Goal: Find specific page/section: Find specific page/section

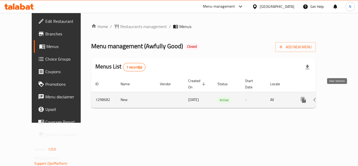
click at [338, 97] on icon "enhanced table" at bounding box center [341, 100] width 6 height 6
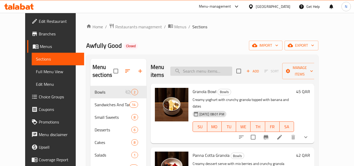
click at [210, 67] on input "search" at bounding box center [201, 71] width 62 height 9
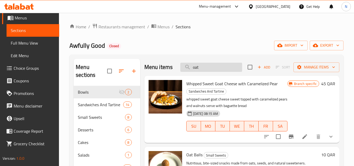
click at [216, 72] on input "oat" at bounding box center [211, 67] width 62 height 9
paste input "Medjool Dates Stuffed with Feta Cheese"
click at [216, 72] on input "Medjool Dates Stuffed with Feta Cheese" at bounding box center [211, 67] width 62 height 9
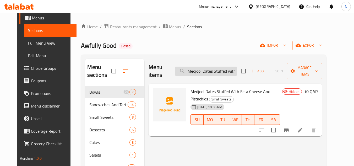
click at [233, 67] on input "Medjool Dates Stuffed with Feta Cheese" at bounding box center [206, 71] width 62 height 9
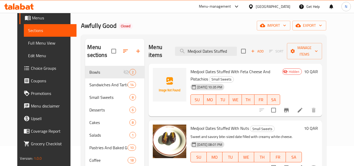
scroll to position [52, 0]
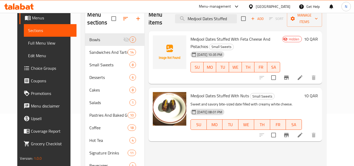
type input "Medjool Dates Stuffed"
click at [201, 92] on span "Medjool Dates Stuffed With Nuts" at bounding box center [220, 96] width 58 height 8
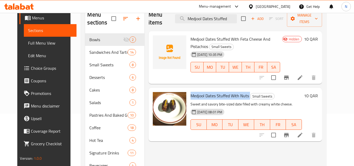
click at [201, 92] on span "Medjool Dates Stuffed With Nuts" at bounding box center [220, 96] width 58 height 8
copy h6 "Medjool Dates Stuffed With Nuts"
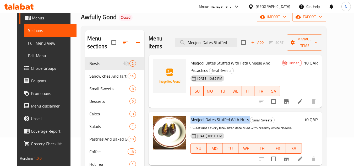
scroll to position [0, 0]
